Goal: Find specific page/section

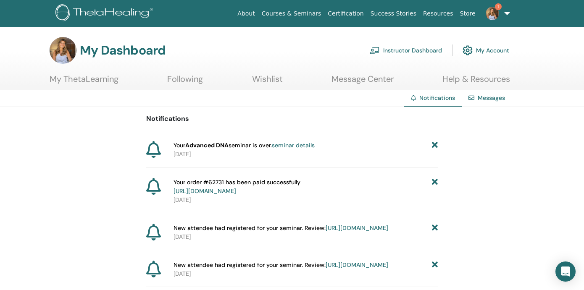
click at [409, 47] on link "Instructor Dashboard" at bounding box center [406, 50] width 72 height 18
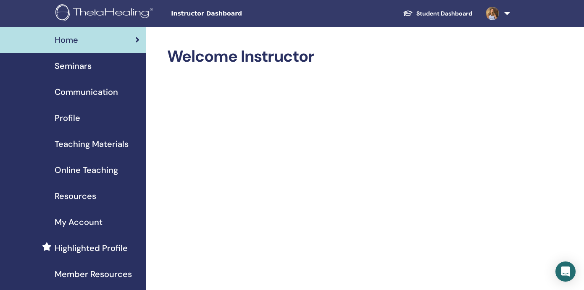
click at [67, 63] on span "Seminars" at bounding box center [73, 66] width 37 height 13
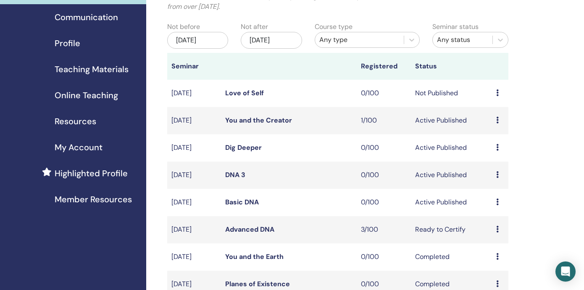
scroll to position [126, 0]
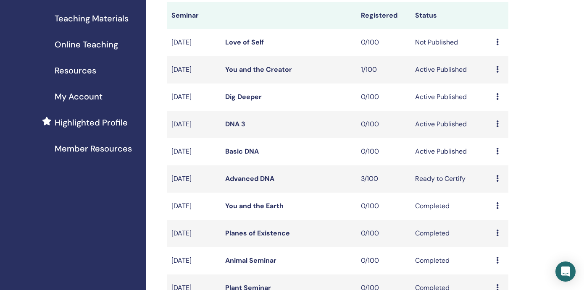
click at [241, 151] on link "Basic DNA" at bounding box center [242, 151] width 34 height 9
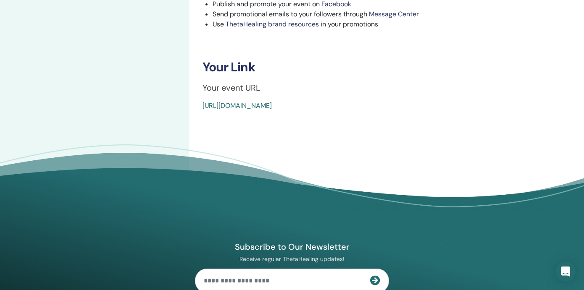
scroll to position [298, 0]
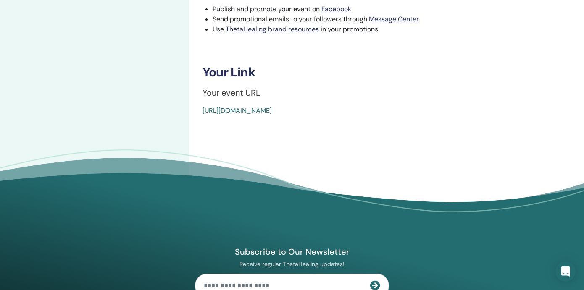
drag, startPoint x: 392, startPoint y: 110, endPoint x: 200, endPoint y: 113, distance: 191.5
copy link "https://www.thetahealing.com/seminar-375093-details.html"
